Goal: Check status: Check status

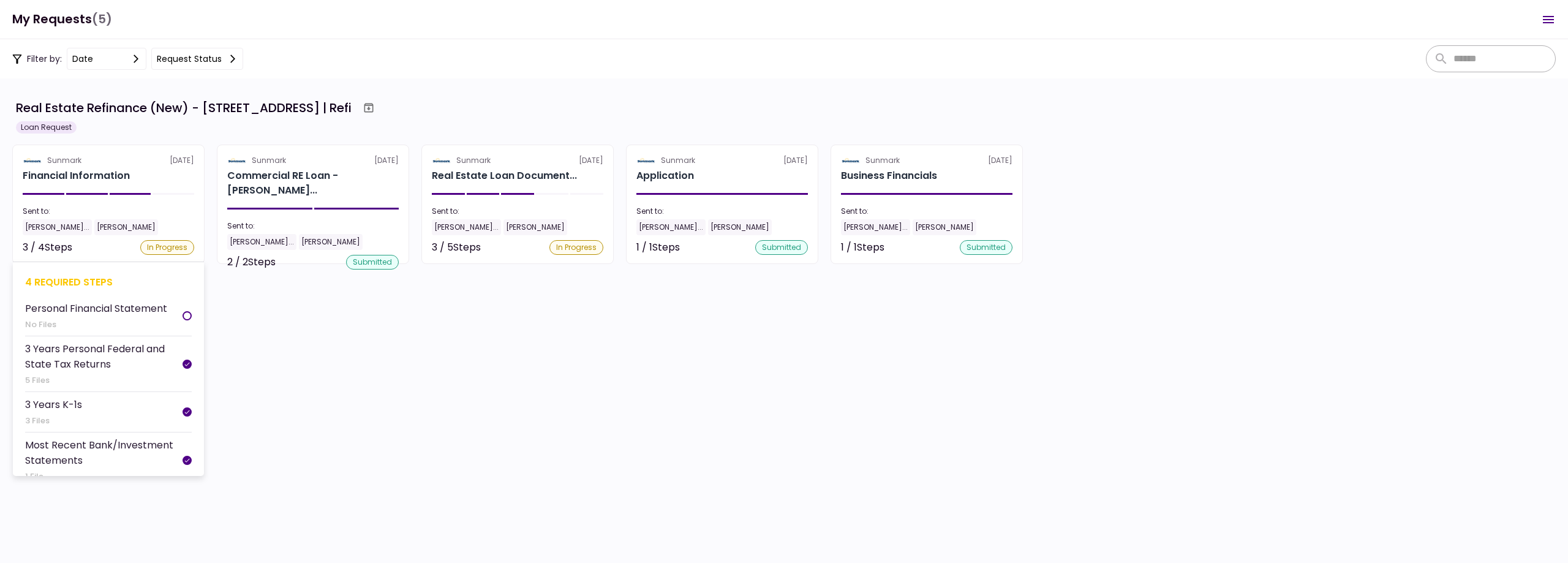
click at [145, 191] on section "Sunmark [DATE] Financial Information Sent to: [PERSON_NAME]... [PERSON_NAME] 3 …" at bounding box center [108, 204] width 192 height 120
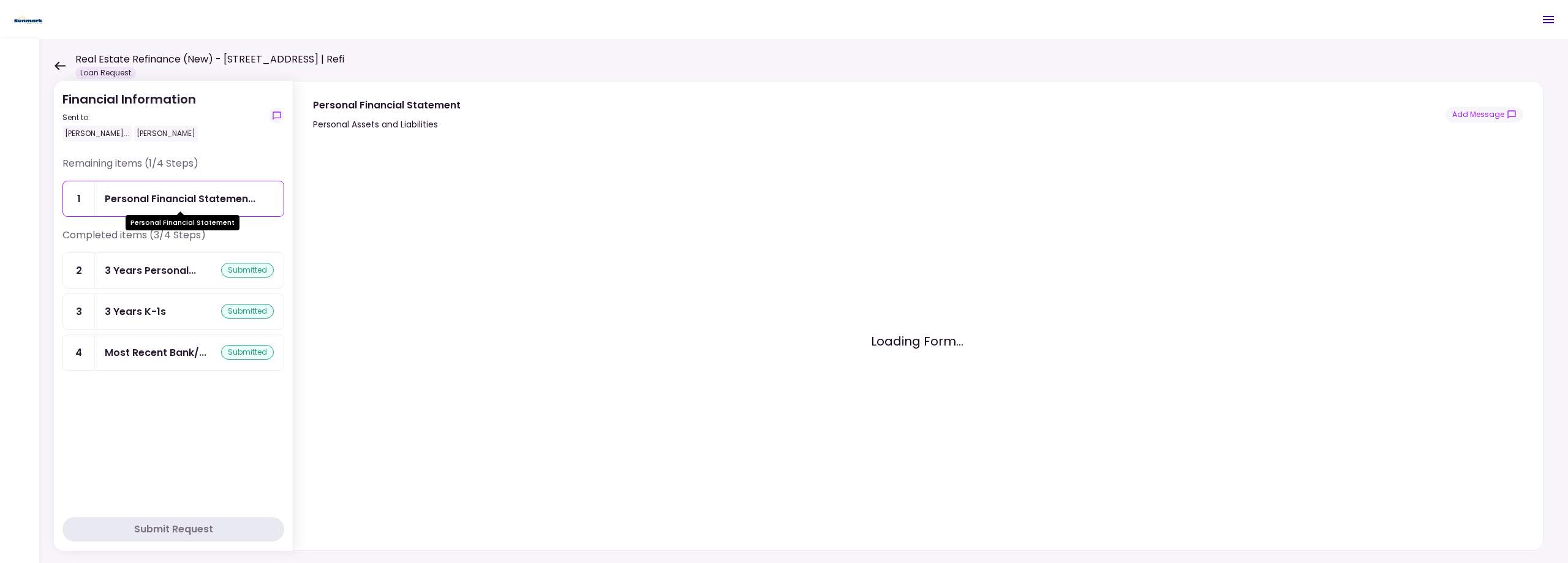
click at [161, 202] on div "Personal Financial Statemen..." at bounding box center [180, 198] width 151 height 15
click at [61, 64] on icon at bounding box center [59, 66] width 12 height 9
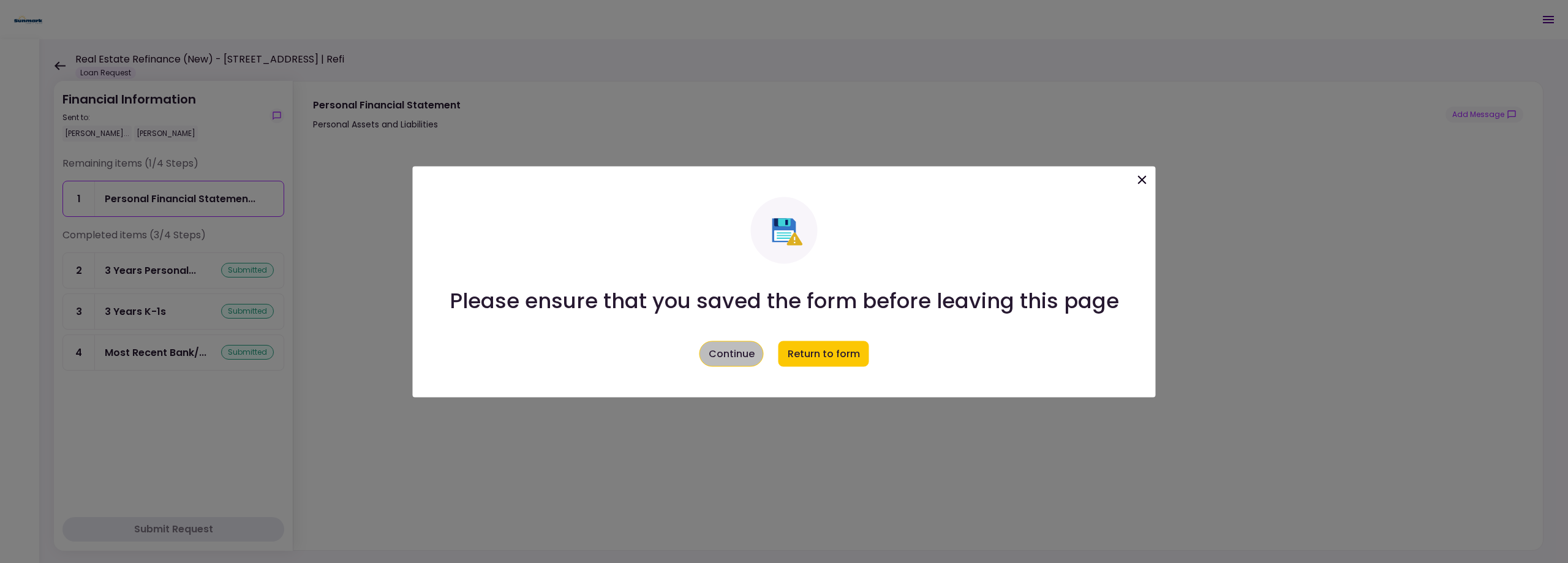
click at [745, 351] on button "Continue" at bounding box center [731, 353] width 64 height 25
